Goal: Transaction & Acquisition: Book appointment/travel/reservation

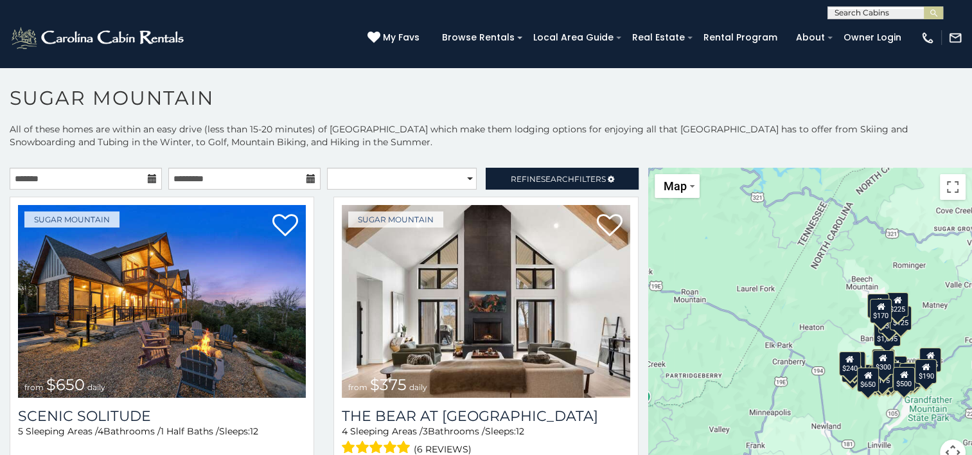
click at [148, 178] on icon at bounding box center [152, 178] width 9 height 9
click at [102, 176] on input "text" at bounding box center [86, 179] width 152 height 22
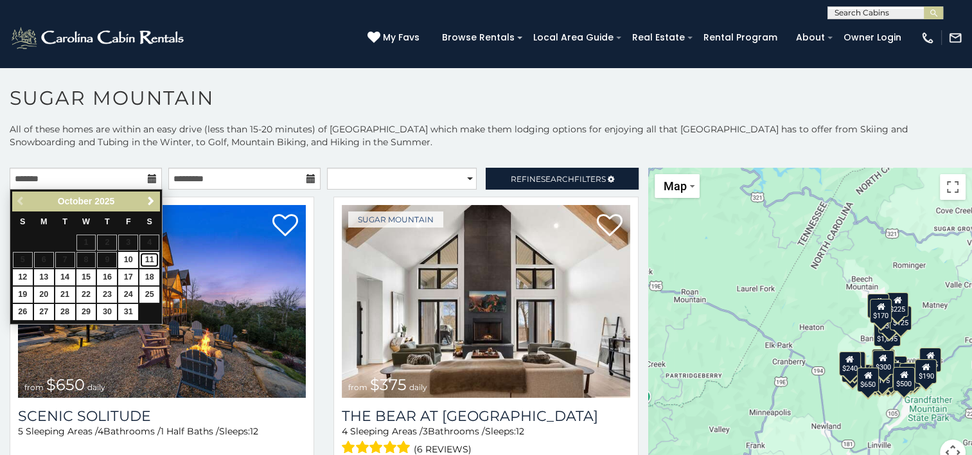
click at [152, 262] on link "11" at bounding box center [149, 260] width 20 height 16
type input "**********"
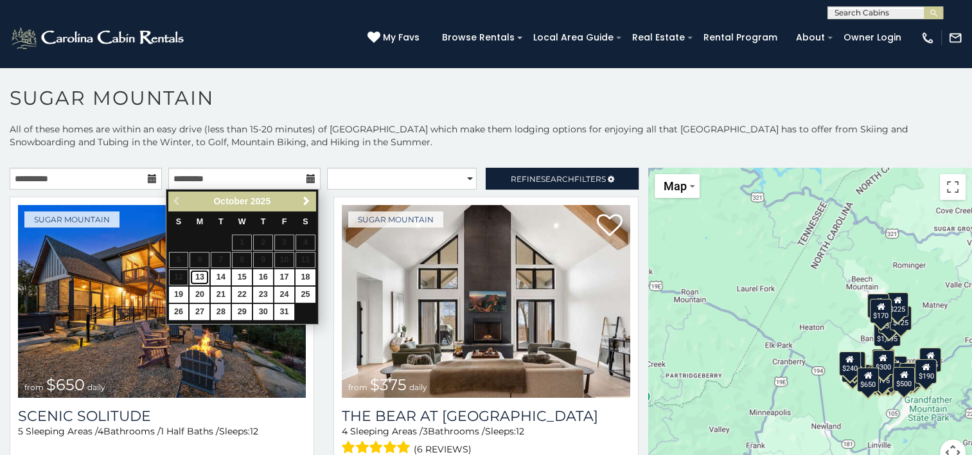
click at [200, 278] on link "13" at bounding box center [200, 277] width 20 height 16
type input "**********"
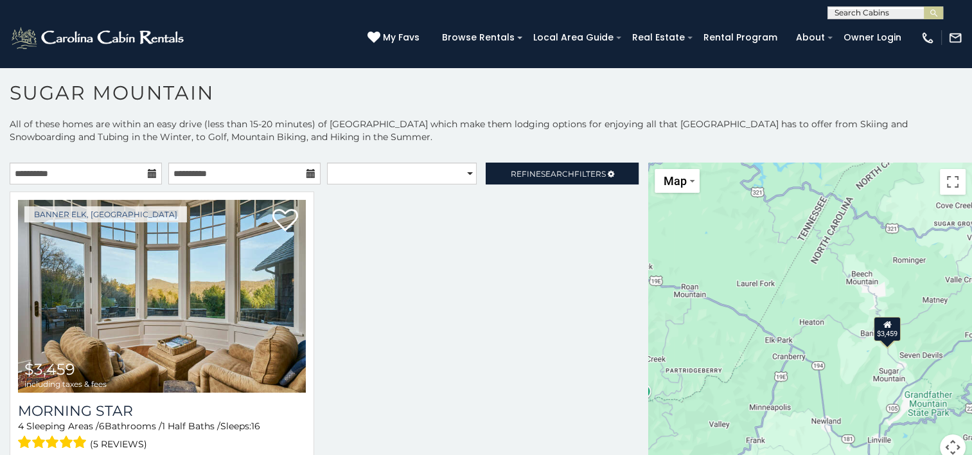
scroll to position [6, 0]
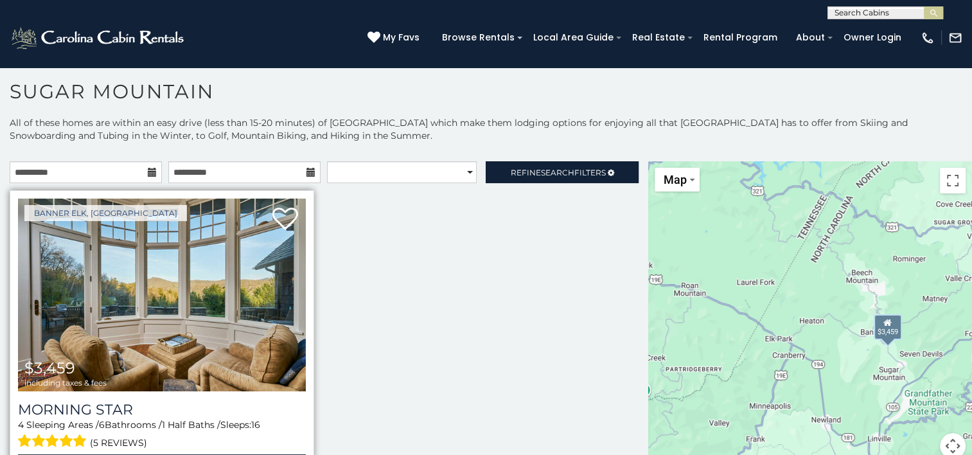
click at [139, 313] on img at bounding box center [162, 295] width 288 height 193
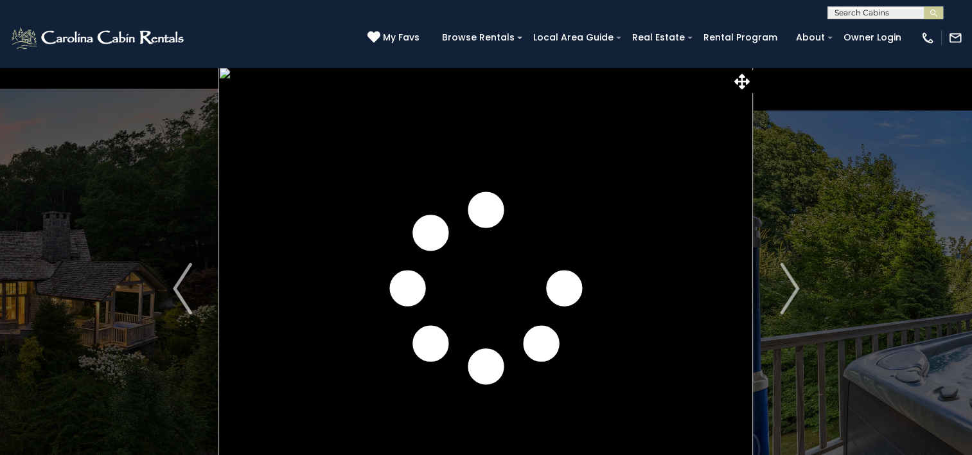
click at [787, 288] on img "Next" at bounding box center [789, 288] width 19 height 51
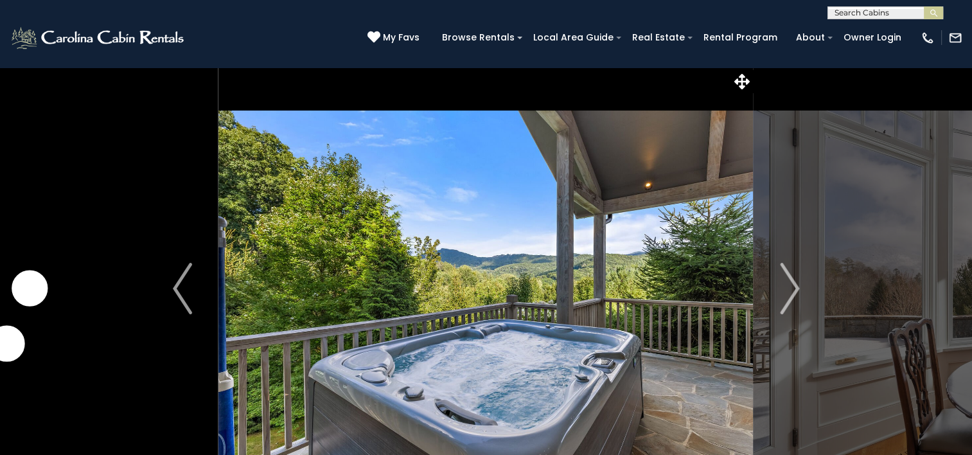
click at [787, 288] on img "Next" at bounding box center [789, 288] width 19 height 51
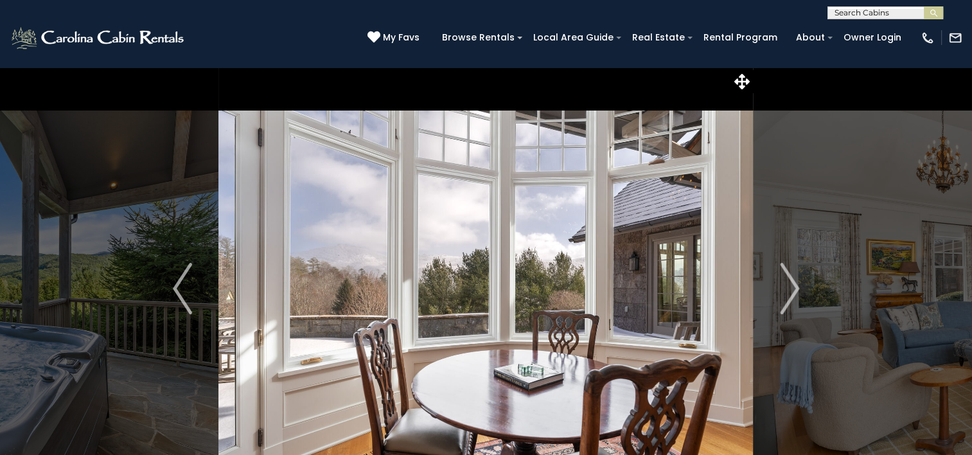
click at [787, 288] on img "Next" at bounding box center [789, 288] width 19 height 51
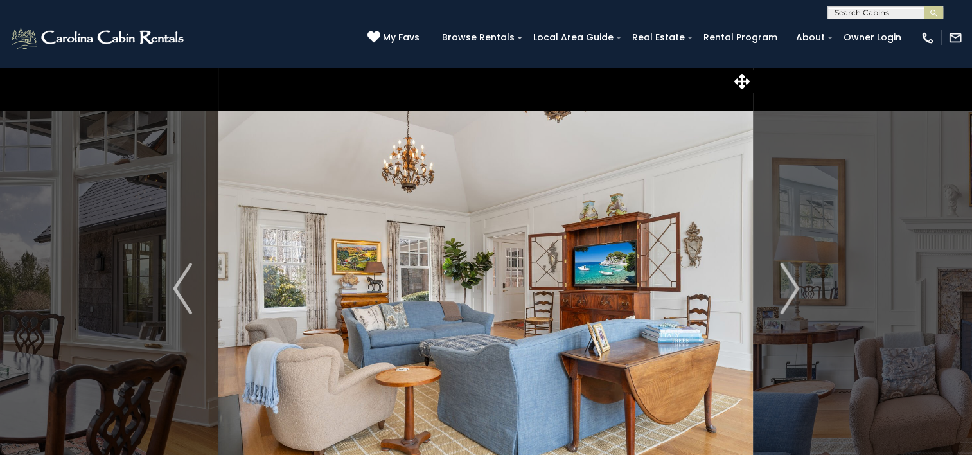
click at [787, 288] on img "Next" at bounding box center [789, 288] width 19 height 51
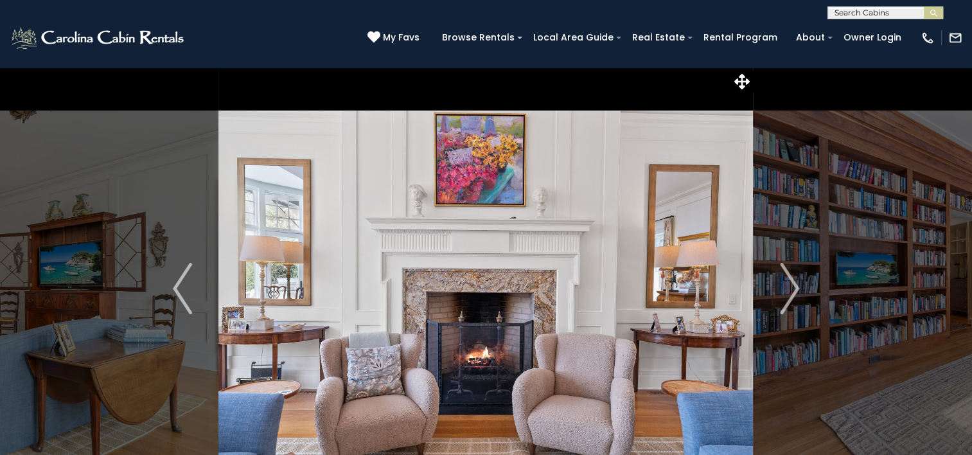
click at [787, 288] on img "Next" at bounding box center [789, 288] width 19 height 51
